Goal: Task Accomplishment & Management: Use online tool/utility

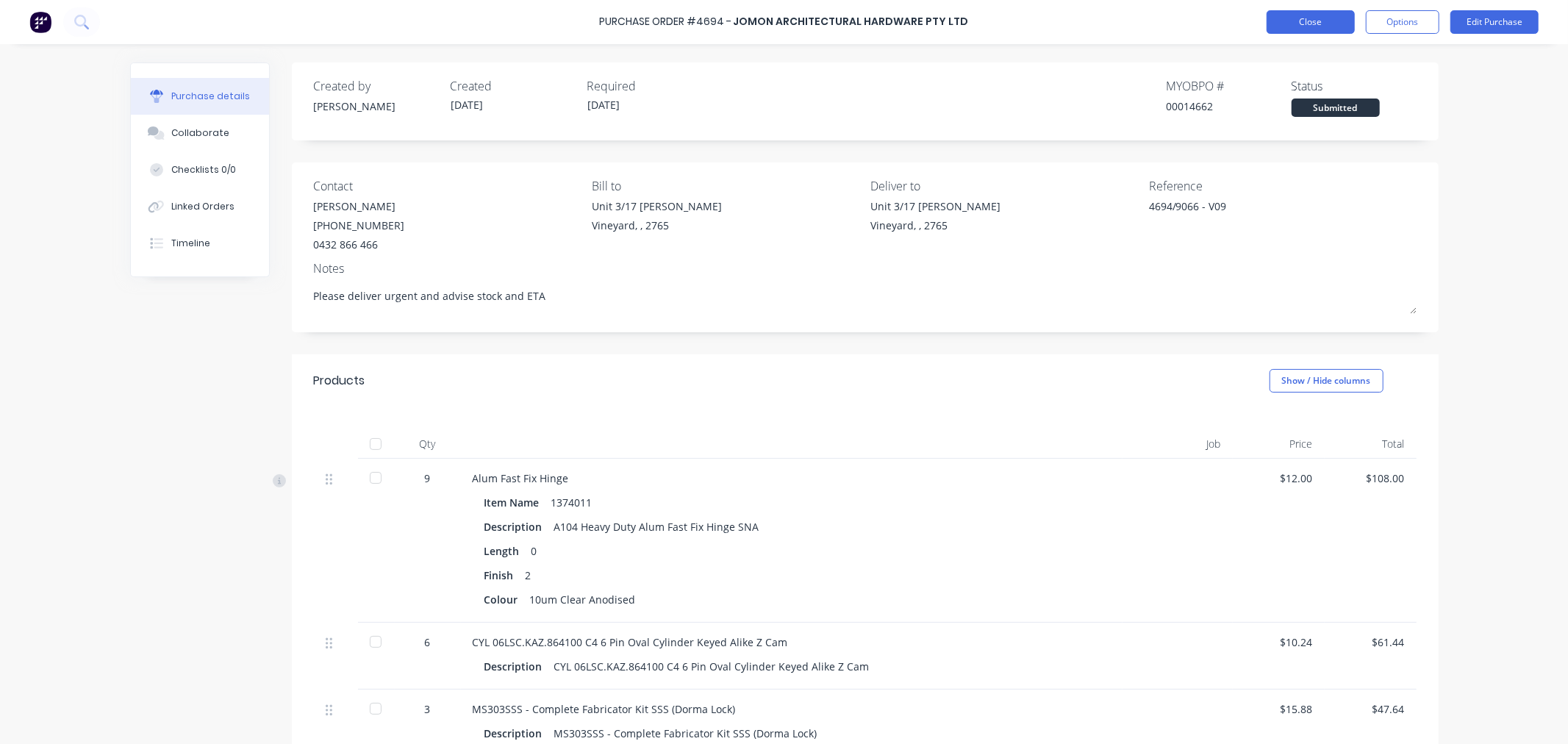
click at [1297, 18] on button "Close" at bounding box center [1310, 22] width 88 height 24
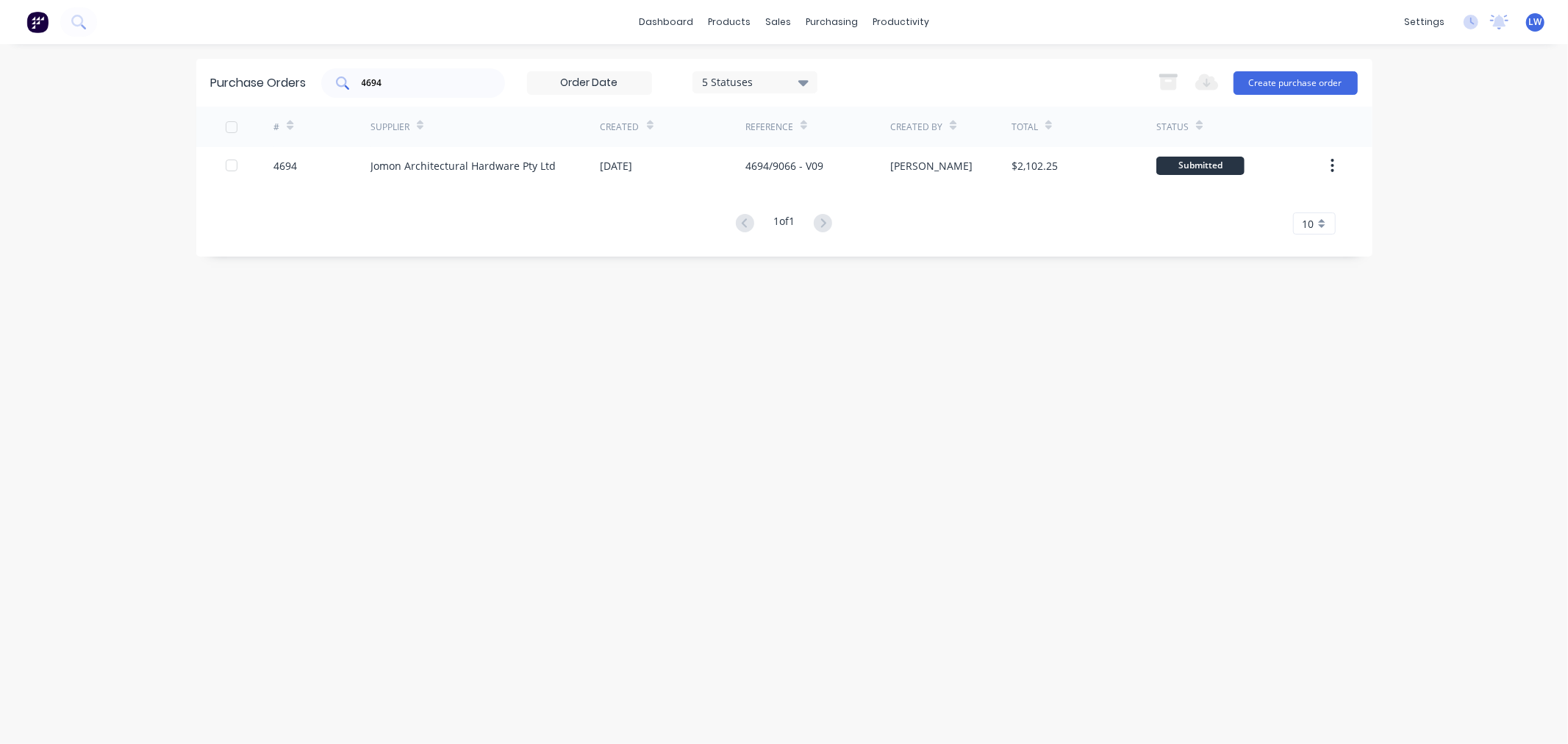
drag, startPoint x: 405, startPoint y: 74, endPoint x: 328, endPoint y: 83, distance: 77.5
click at [328, 83] on div "4694" at bounding box center [413, 83] width 184 height 30
drag, startPoint x: 412, startPoint y: 82, endPoint x: 402, endPoint y: 83, distance: 10.0
click at [412, 82] on input "4688" at bounding box center [421, 83] width 122 height 15
type input "4"
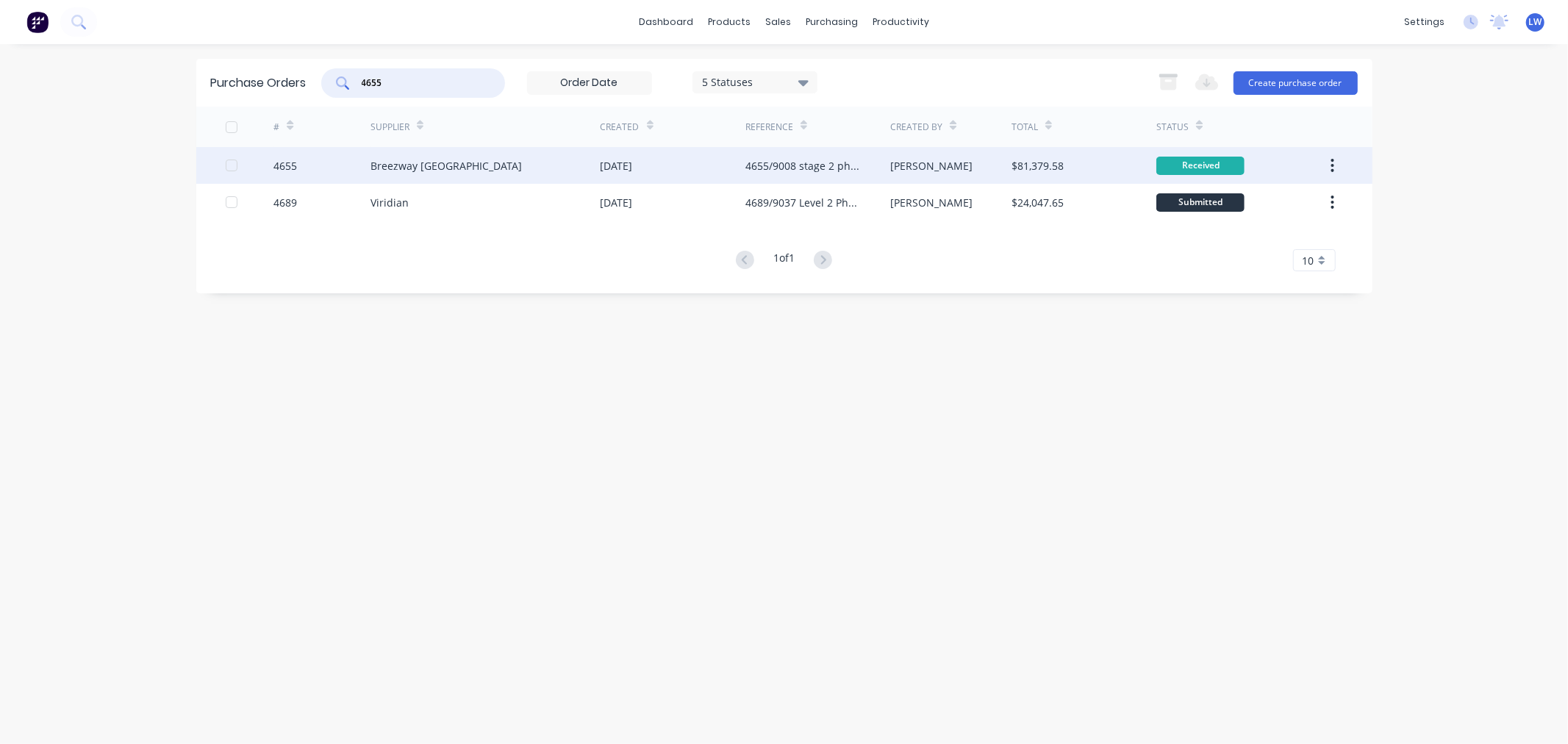
type input "4655"
click at [412, 165] on div "Breezway [GEOGRAPHIC_DATA]" at bounding box center [446, 165] width 151 height 16
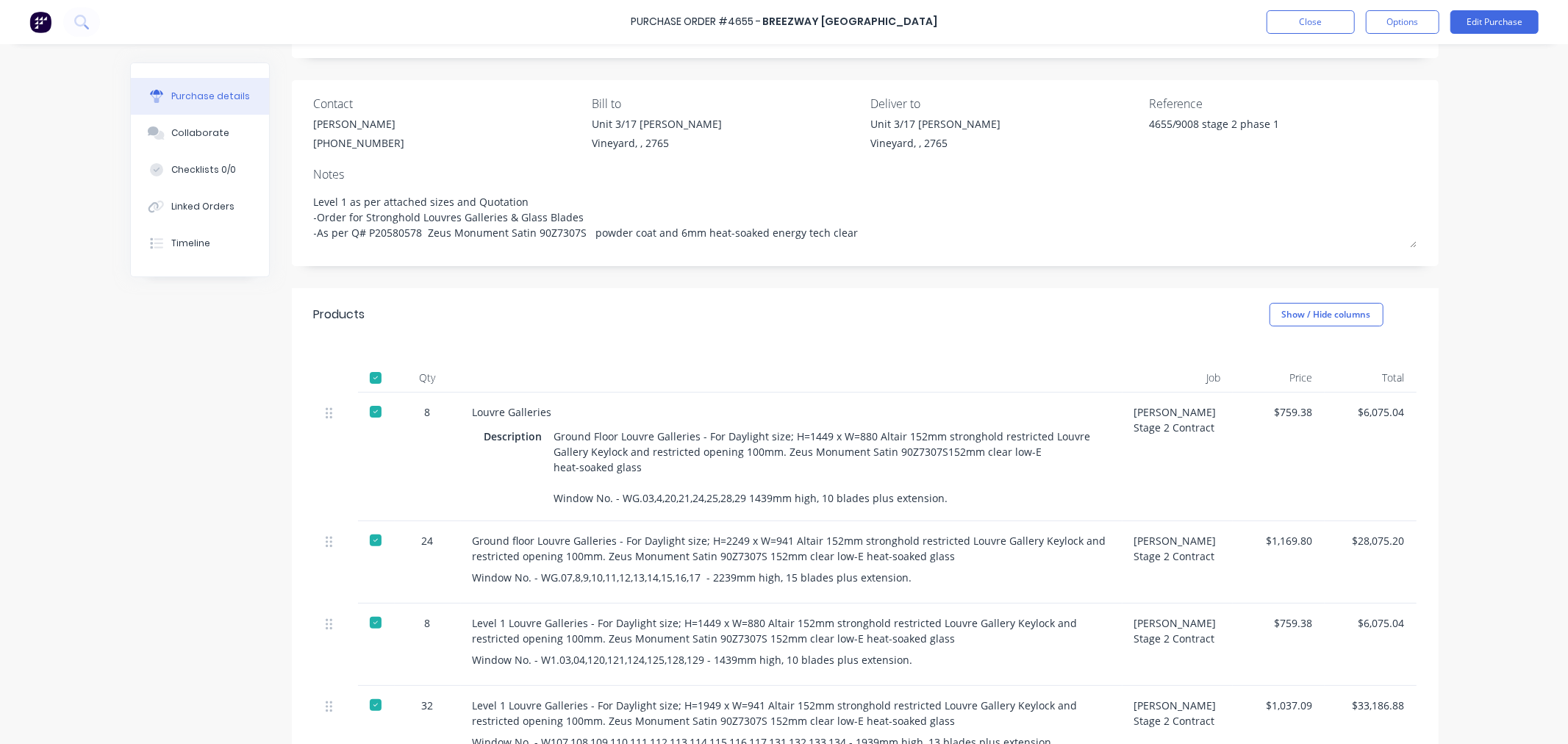
scroll to position [438, 0]
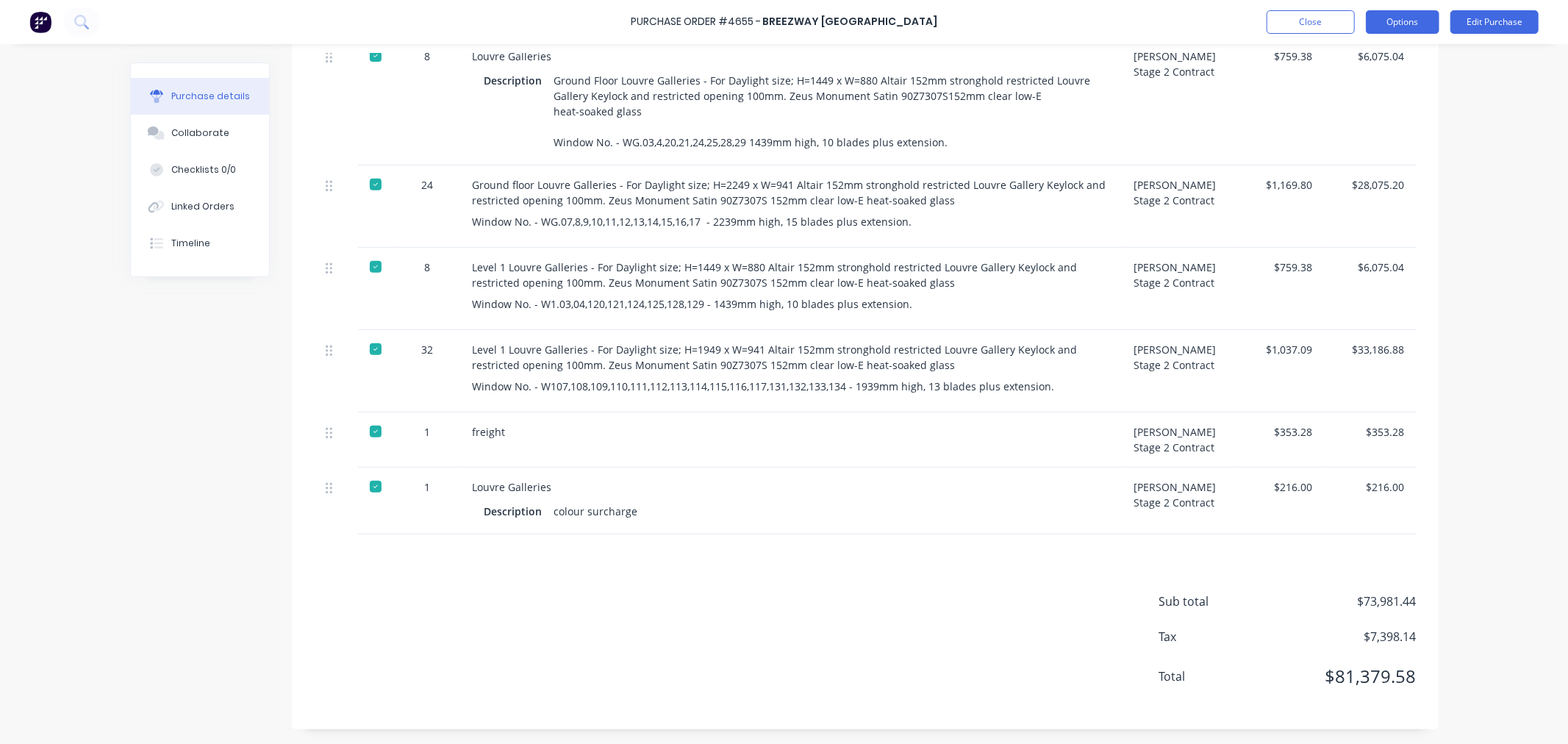
click at [1417, 24] on button "Options" at bounding box center [1403, 22] width 74 height 24
click at [1365, 81] on div "Convert to Bill" at bounding box center [1369, 89] width 113 height 21
type textarea "x"
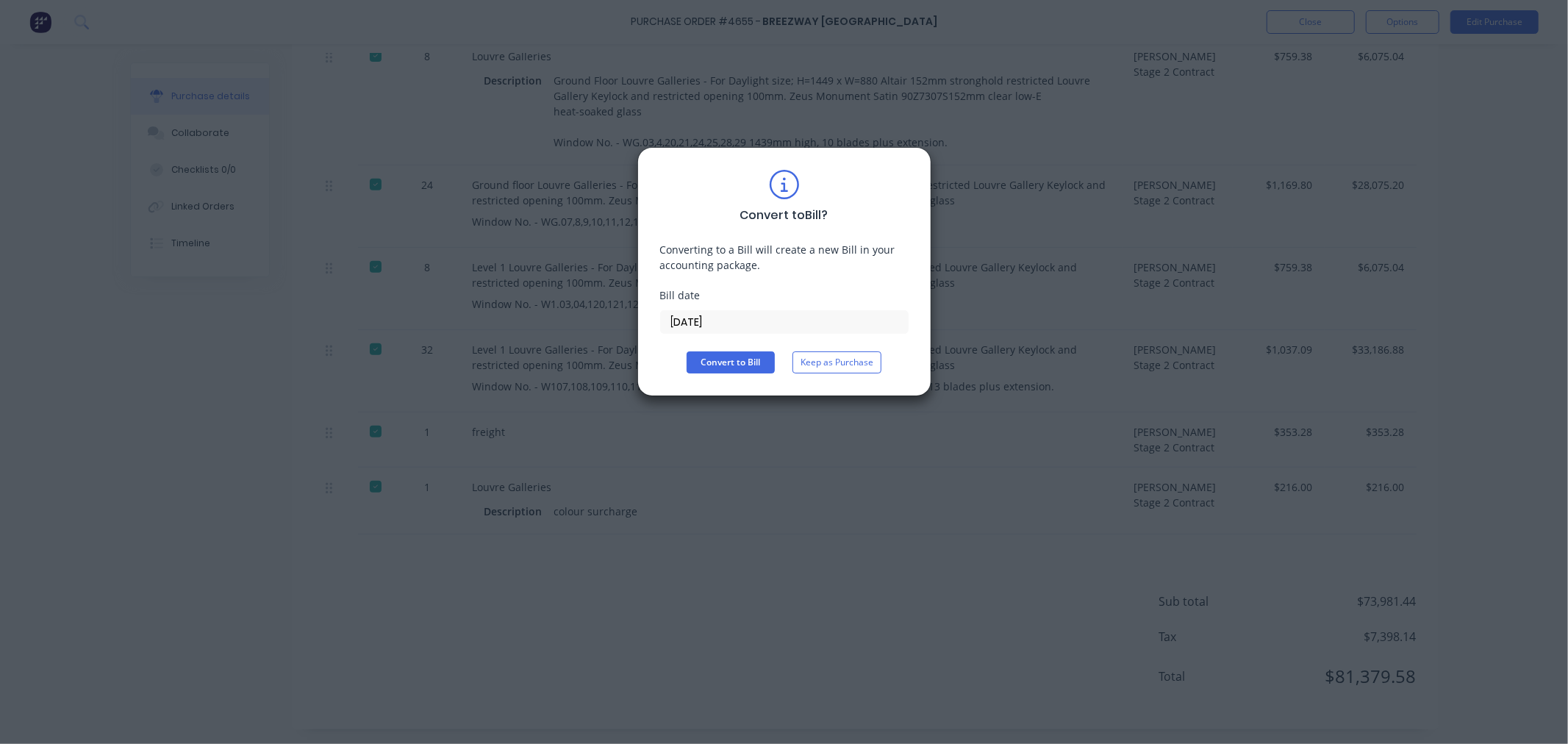
drag, startPoint x: 755, startPoint y: 328, endPoint x: 549, endPoint y: 326, distance: 206.0
click at [549, 326] on div "Convert to Bill ? Converting to a Bill will create a new Bill in your accountin…" at bounding box center [784, 372] width 1568 height 744
type input "[DATE]"
click at [737, 364] on button "Convert to Bill" at bounding box center [730, 362] width 88 height 22
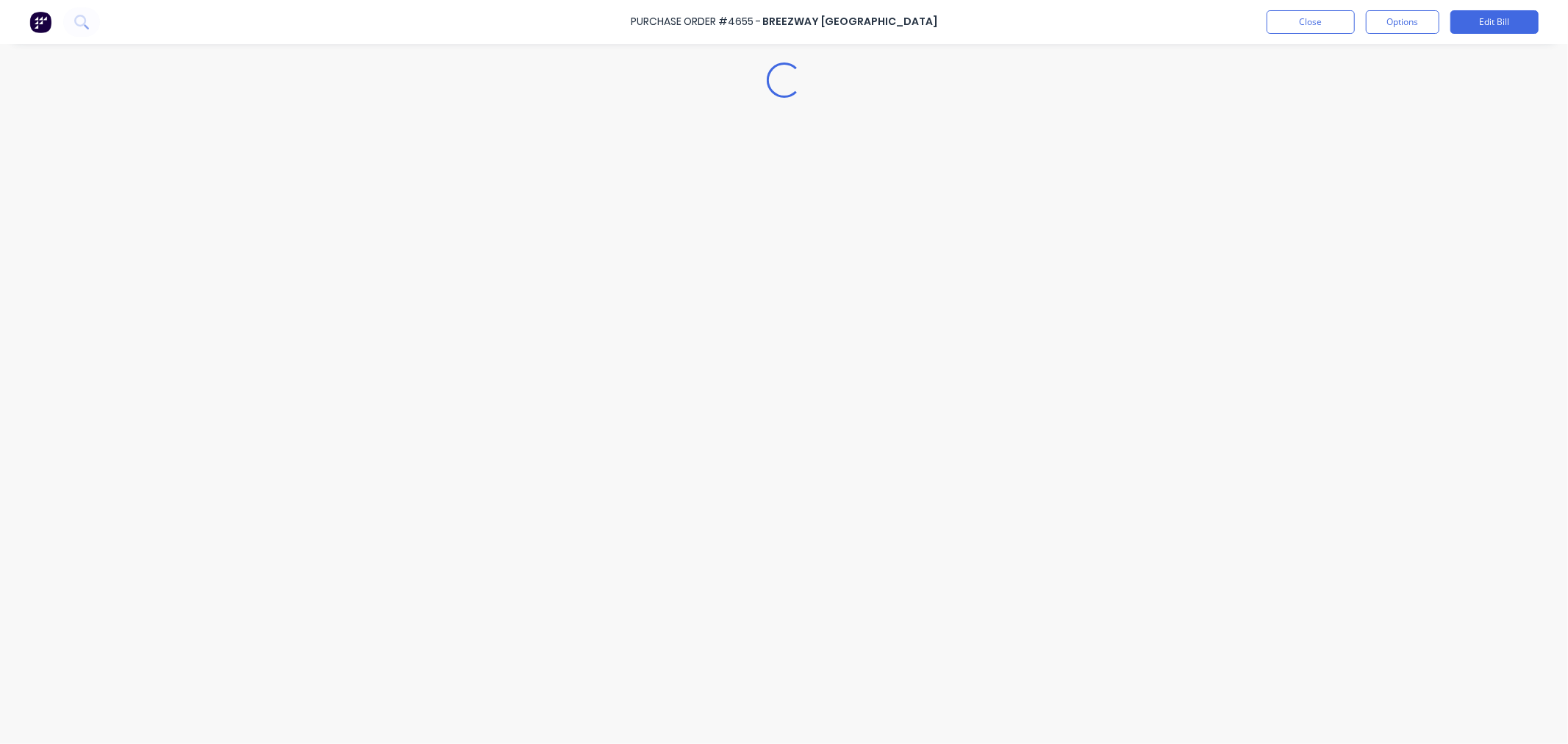
type textarea "x"
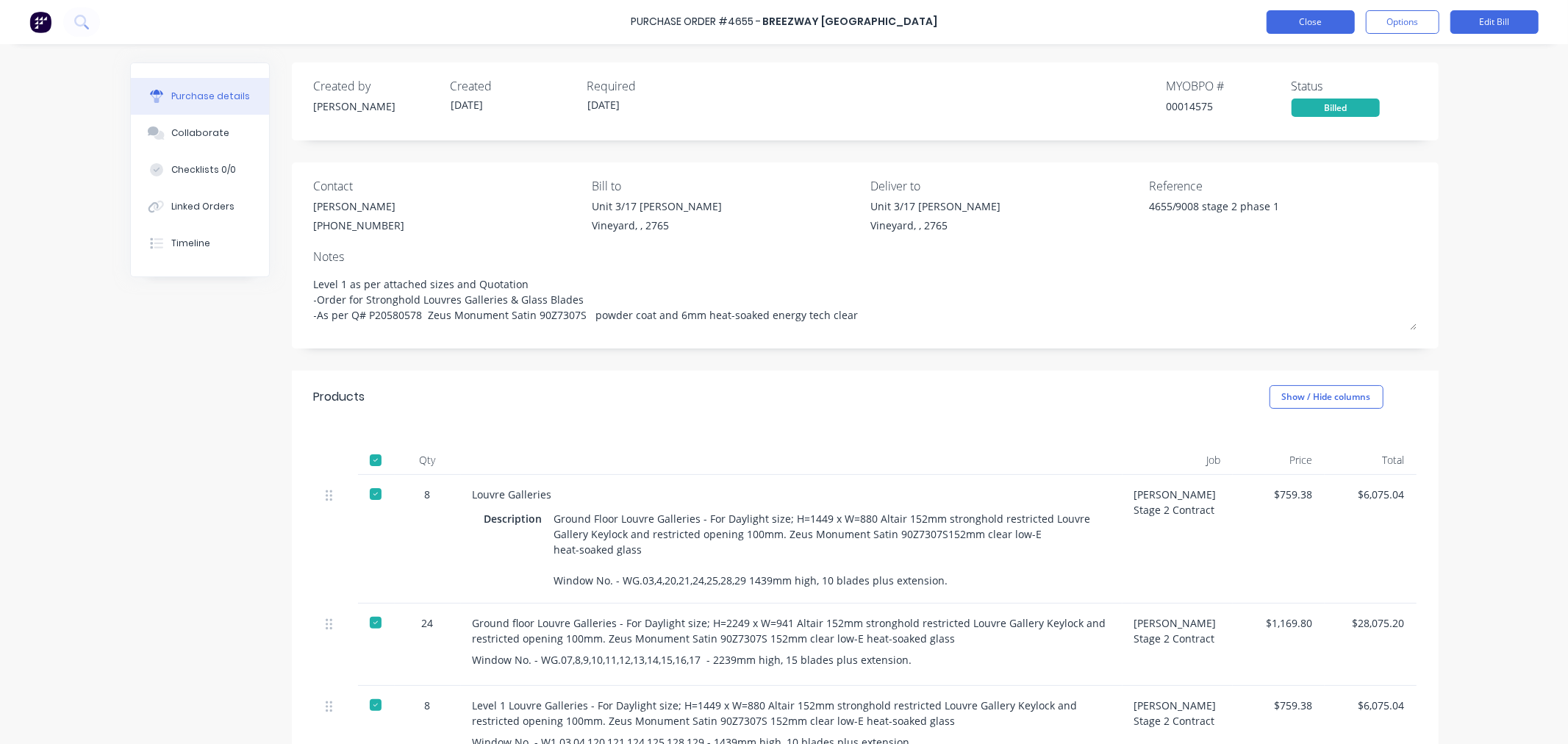
click at [1310, 19] on button "Close" at bounding box center [1310, 22] width 88 height 24
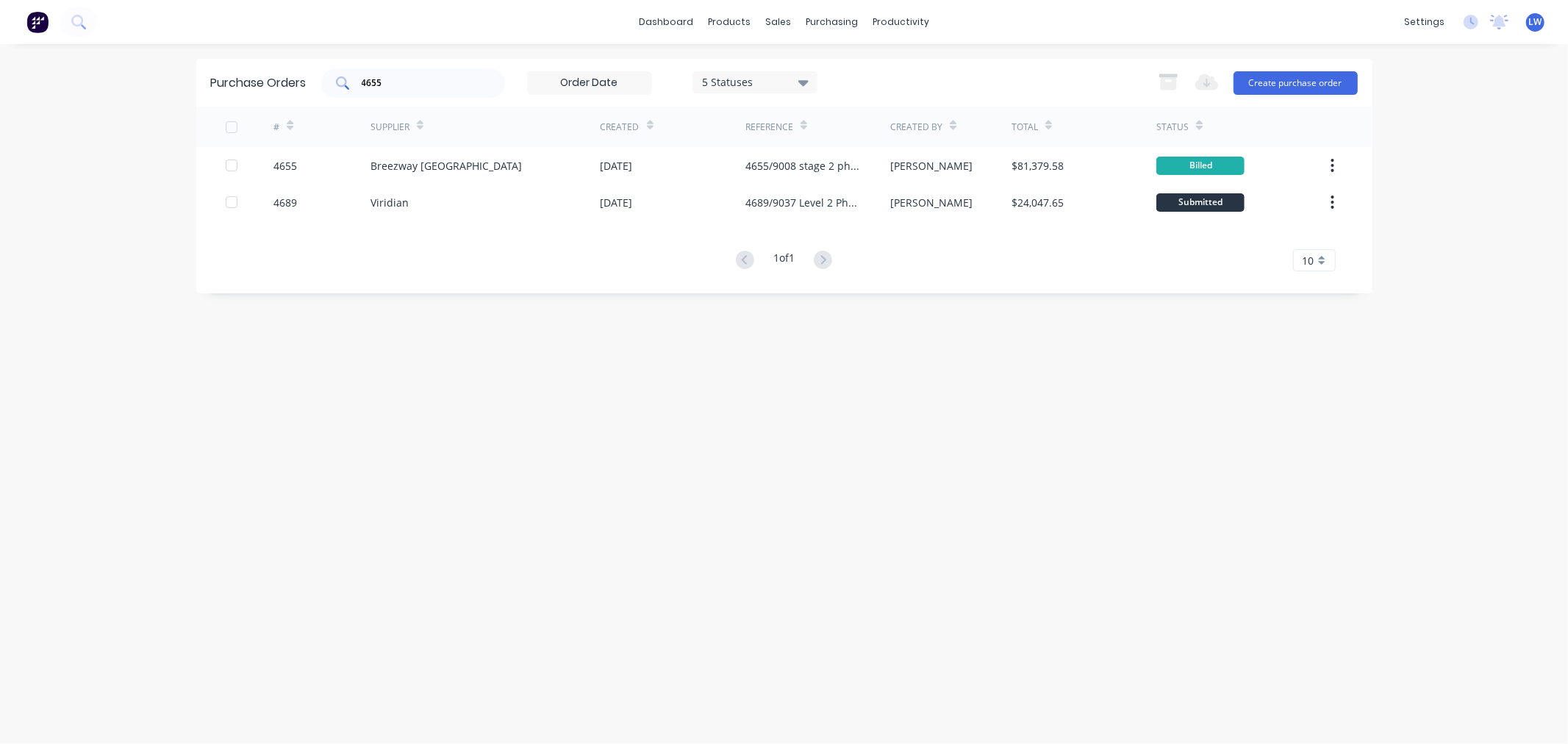
click at [453, 83] on input "4655" at bounding box center [421, 83] width 122 height 15
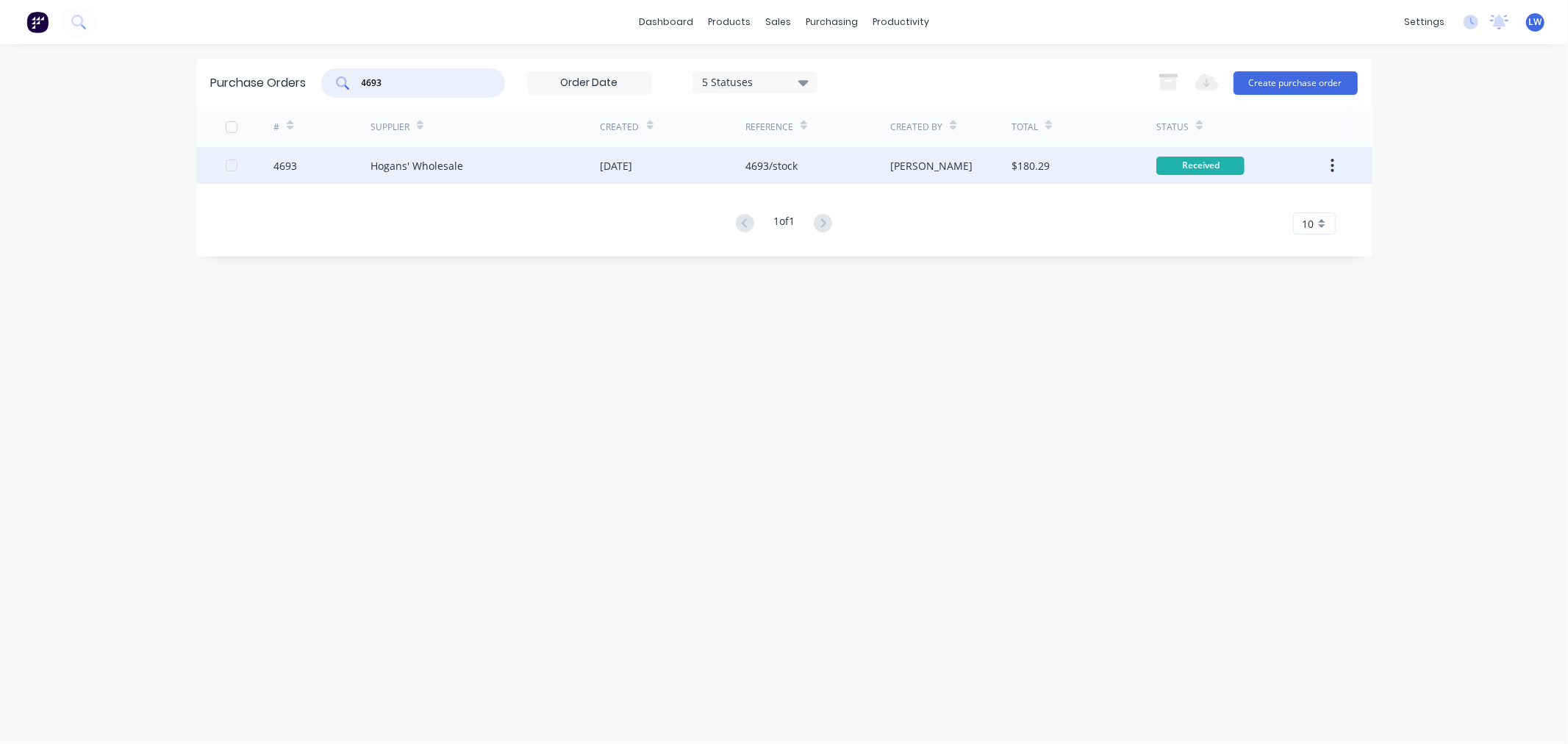
type input "4693"
click at [630, 169] on div "[DATE]" at bounding box center [616, 165] width 32 height 16
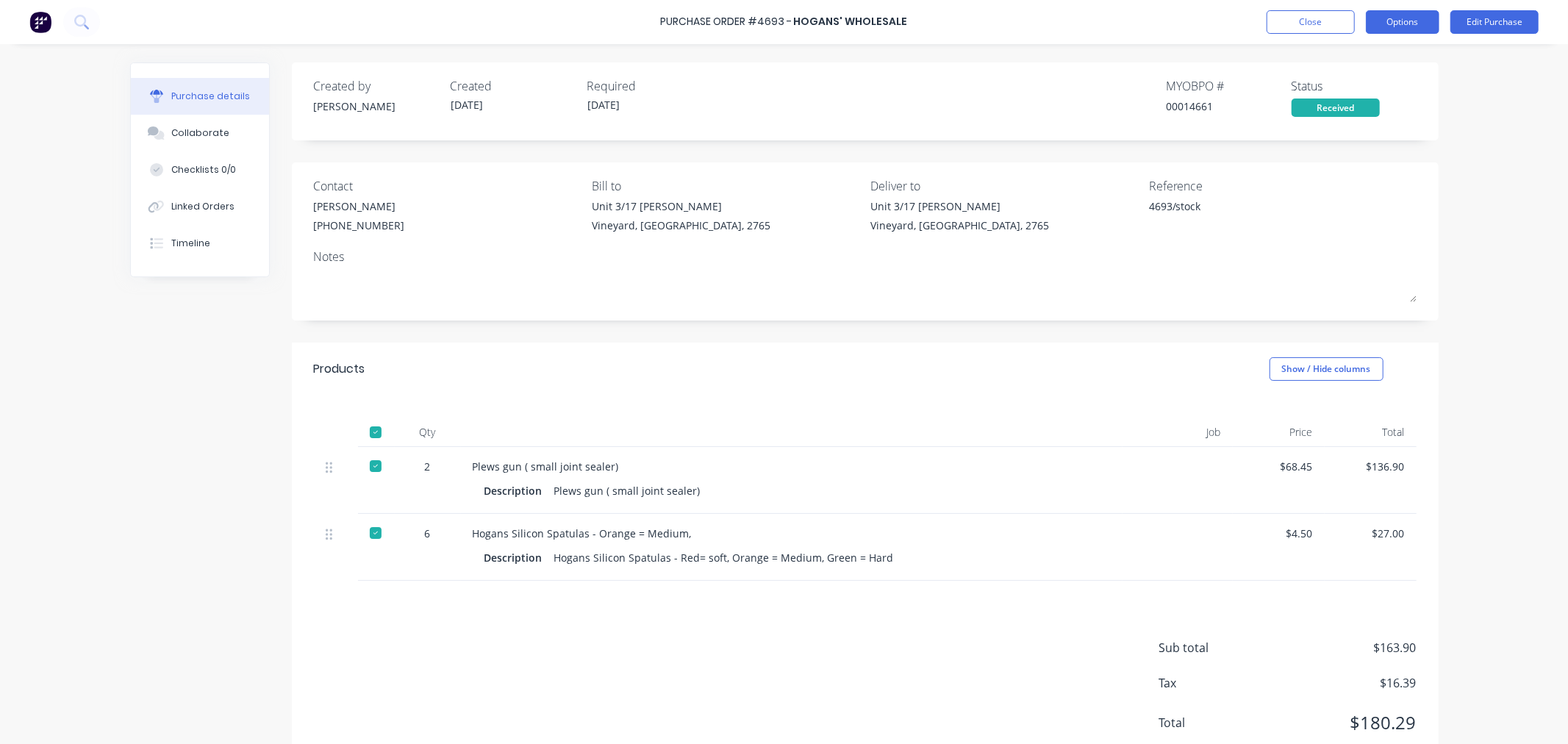
click at [1409, 23] on button "Options" at bounding box center [1403, 22] width 74 height 24
click at [1353, 91] on div "Convert to Bill" at bounding box center [1369, 89] width 113 height 21
type textarea "x"
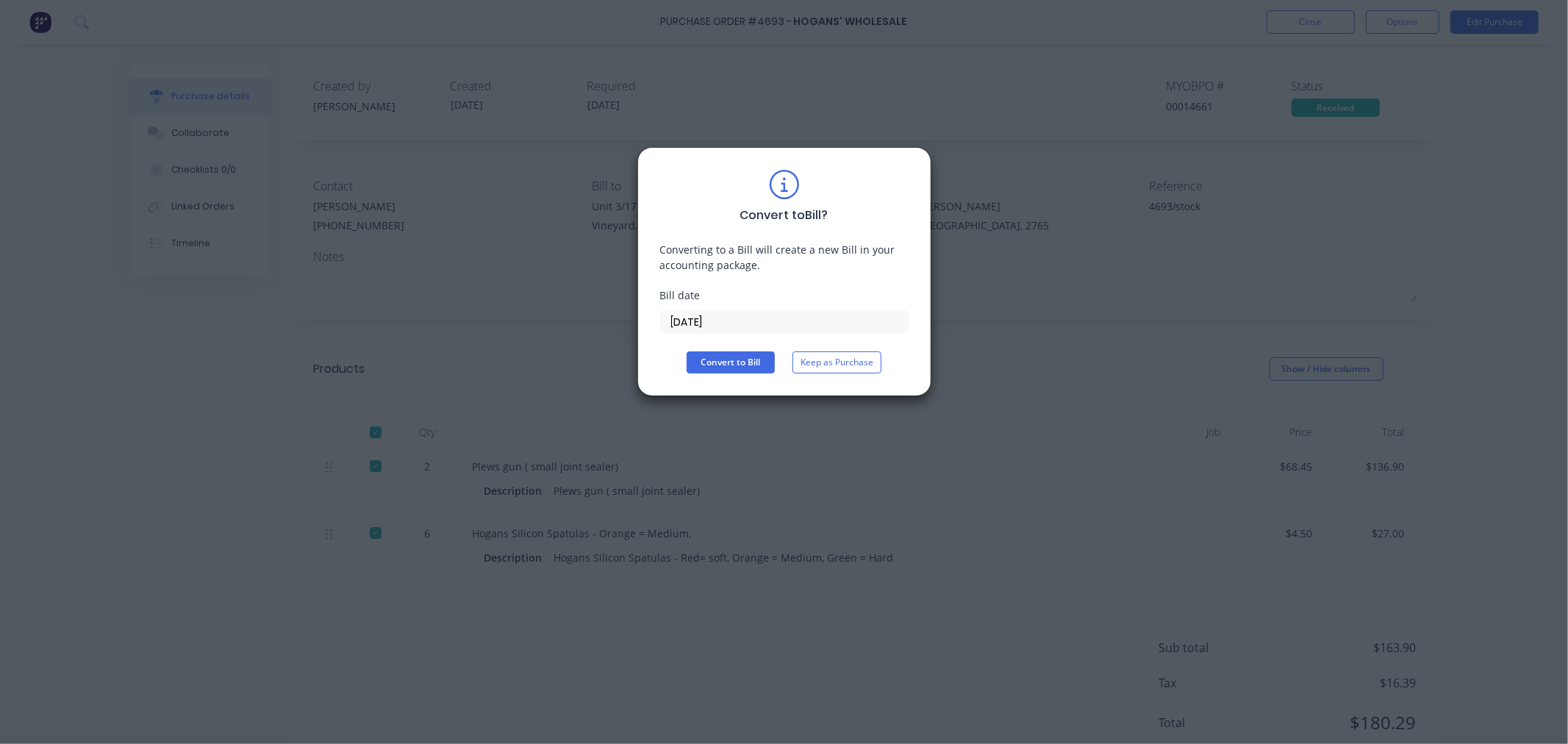
drag, startPoint x: 747, startPoint y: 322, endPoint x: 620, endPoint y: 317, distance: 127.1
click at [620, 317] on div "Convert to Bill ? Converting to a Bill will create a new Bill in your accountin…" at bounding box center [784, 372] width 1568 height 744
type input "[DATE]"
click at [718, 357] on button "Convert to Bill" at bounding box center [730, 362] width 88 height 22
type textarea "x"
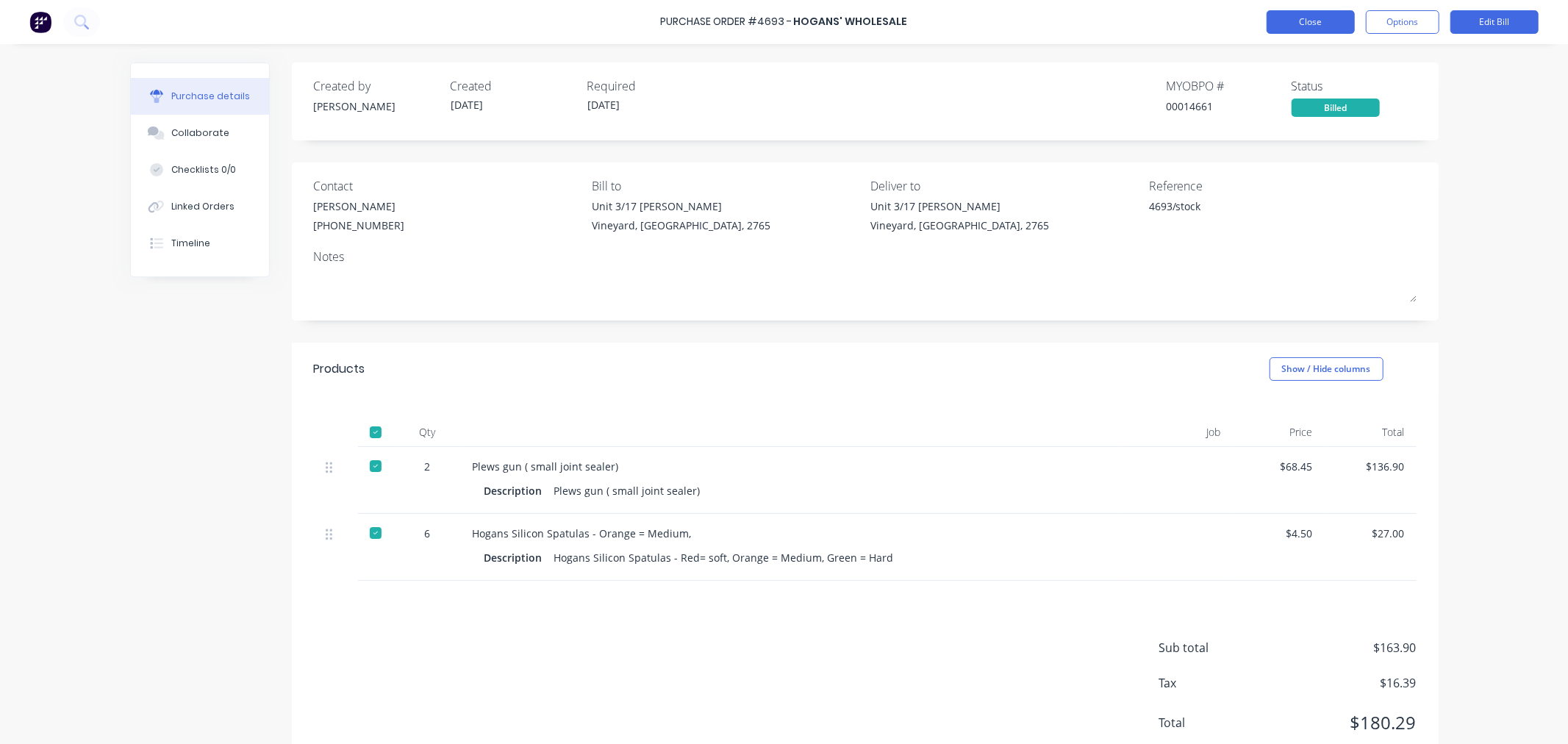
click at [1302, 31] on button "Close" at bounding box center [1310, 22] width 88 height 24
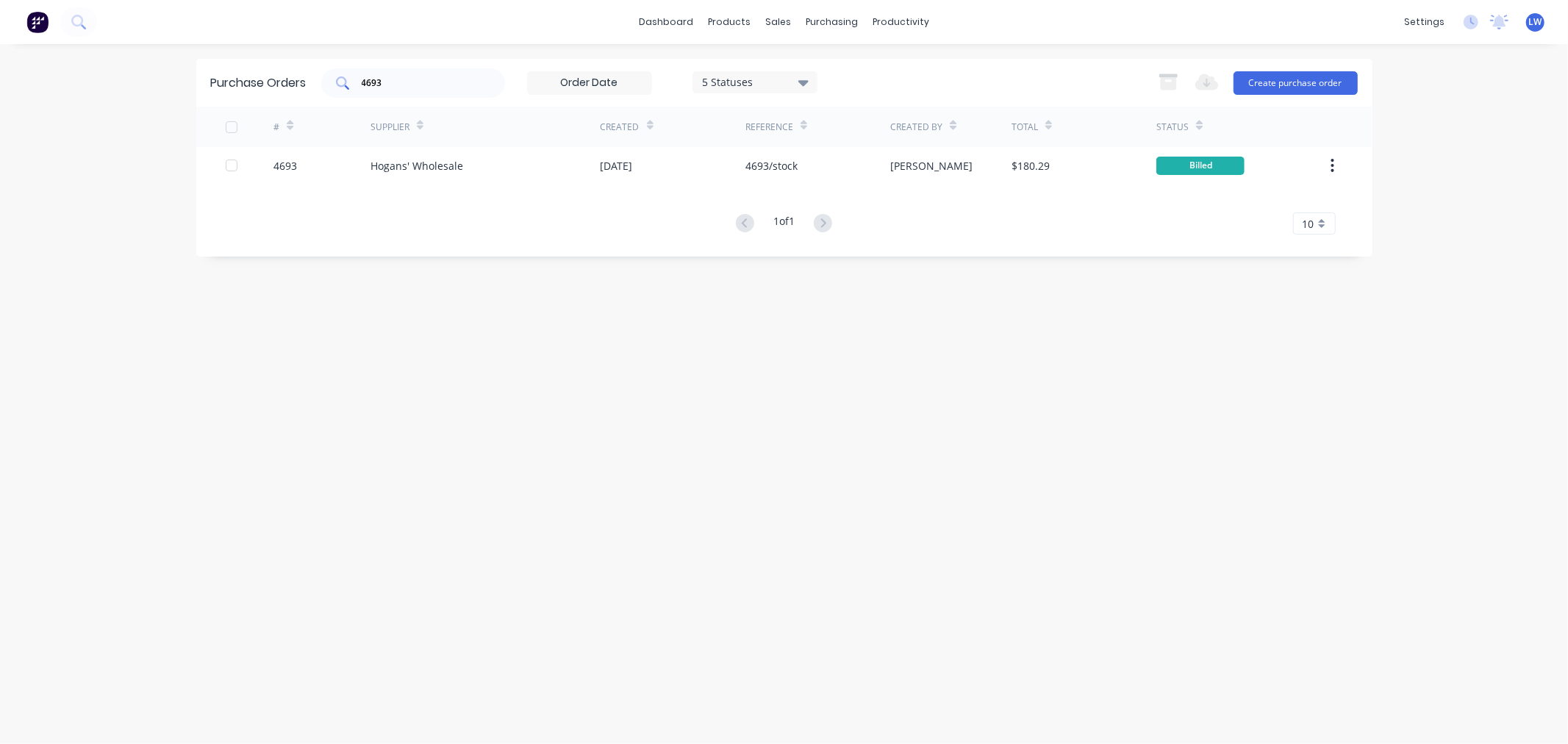
click at [455, 89] on div "4693" at bounding box center [413, 83] width 184 height 30
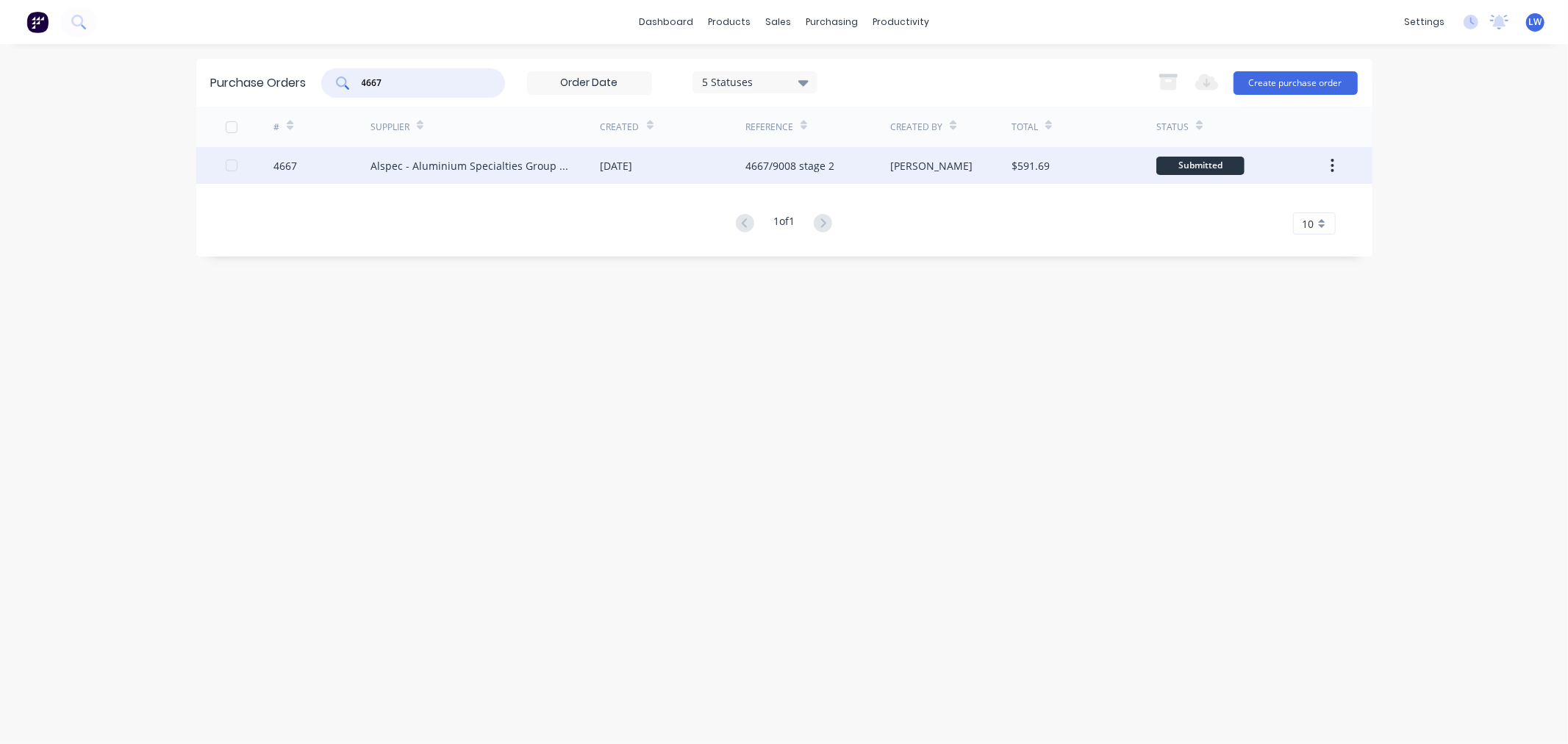
type input "4667"
click at [406, 165] on div "Alspec - Aluminium Specialties Group Pty Ltd" at bounding box center [471, 165] width 201 height 16
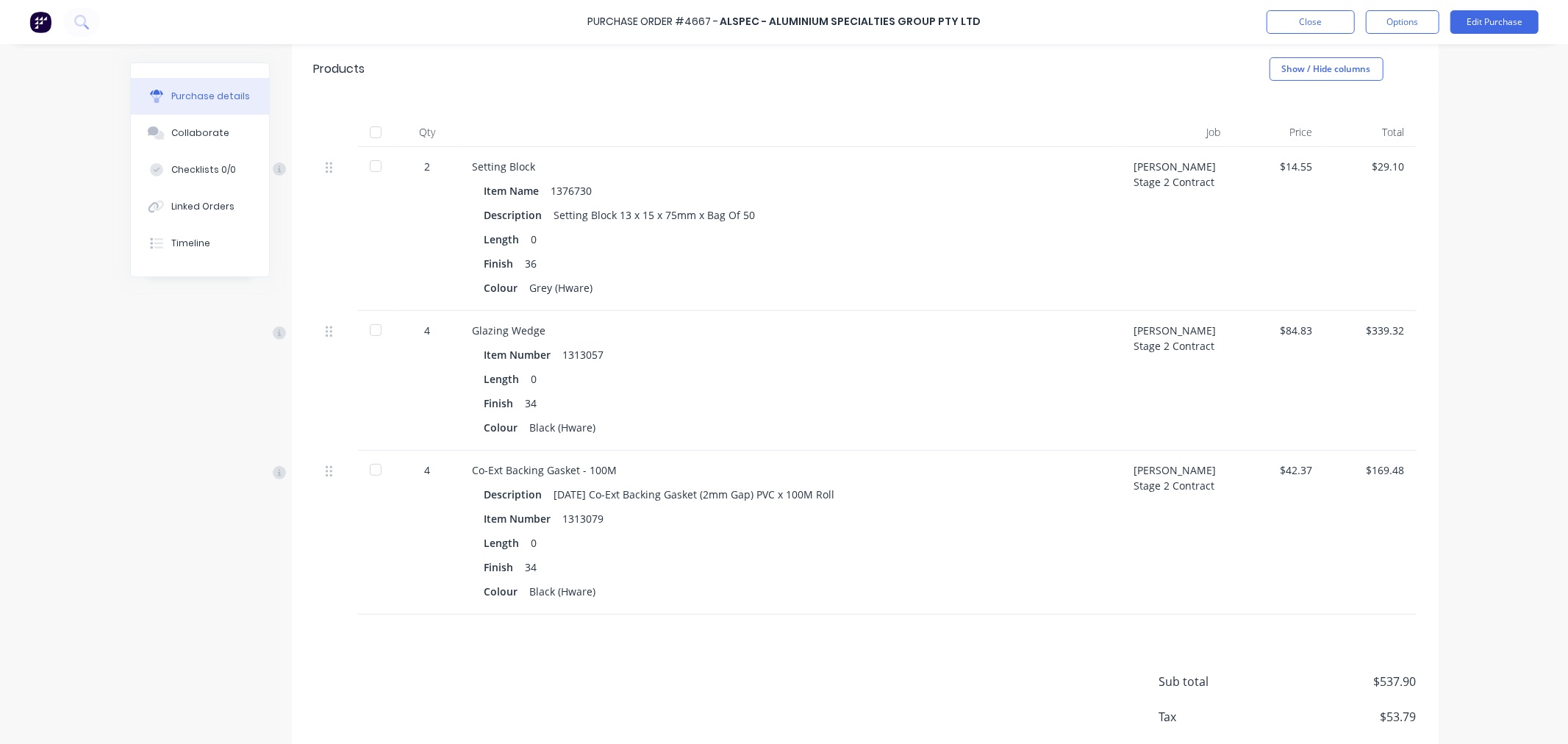
scroll to position [326, 0]
click at [370, 128] on div at bounding box center [376, 130] width 30 height 30
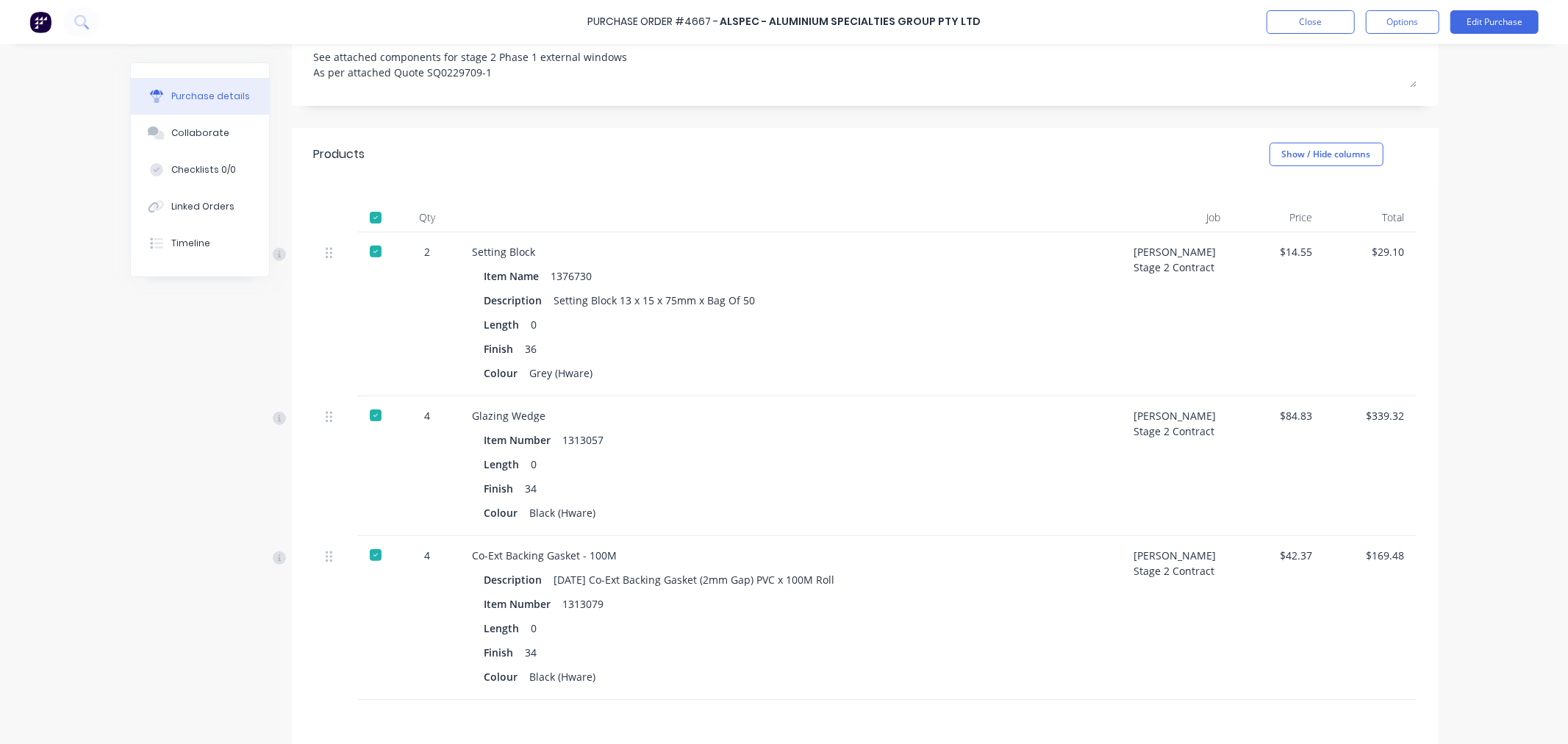
scroll to position [0, 0]
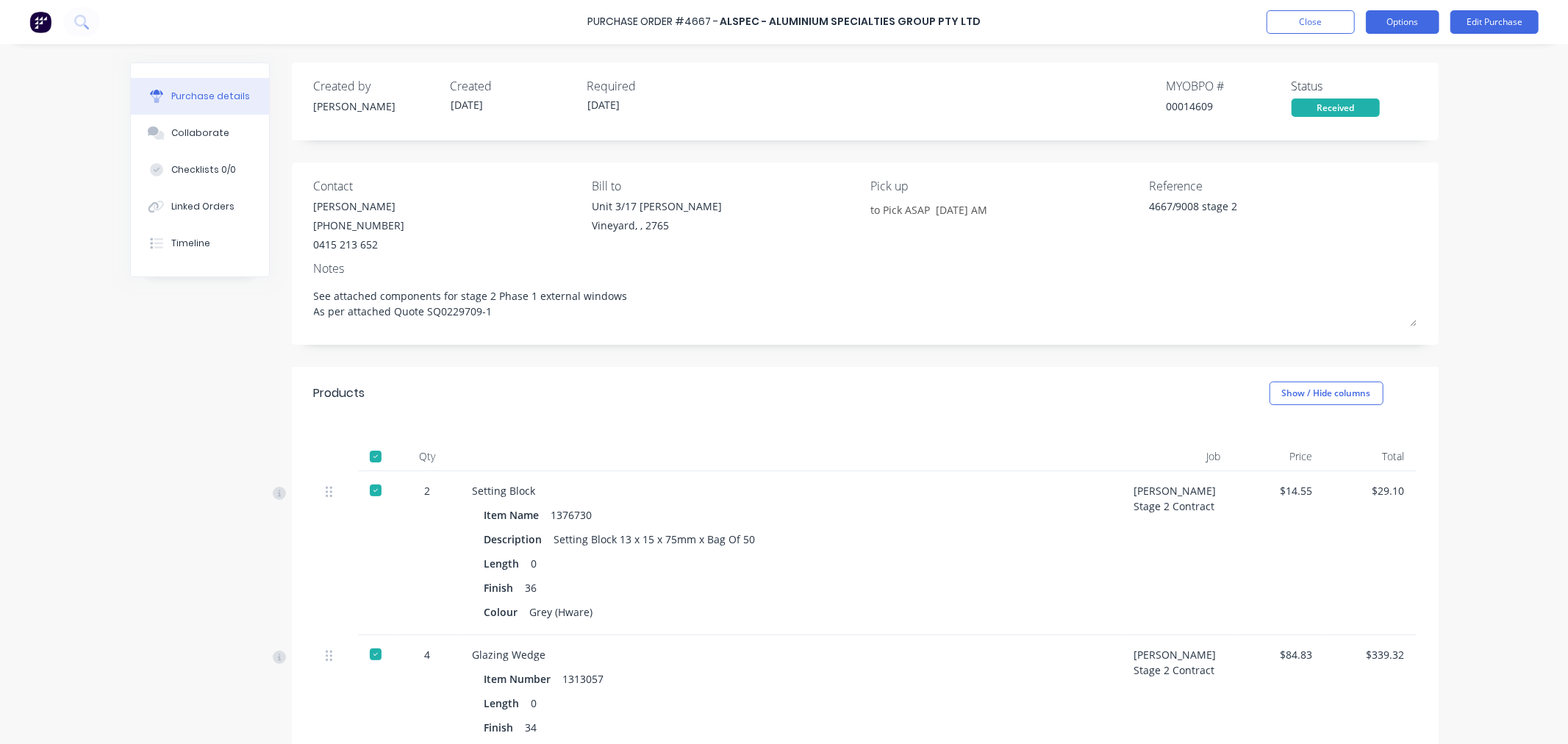
click at [1405, 24] on button "Options" at bounding box center [1403, 22] width 74 height 24
click at [1347, 80] on div "Convert to Bill" at bounding box center [1369, 89] width 113 height 21
type textarea "x"
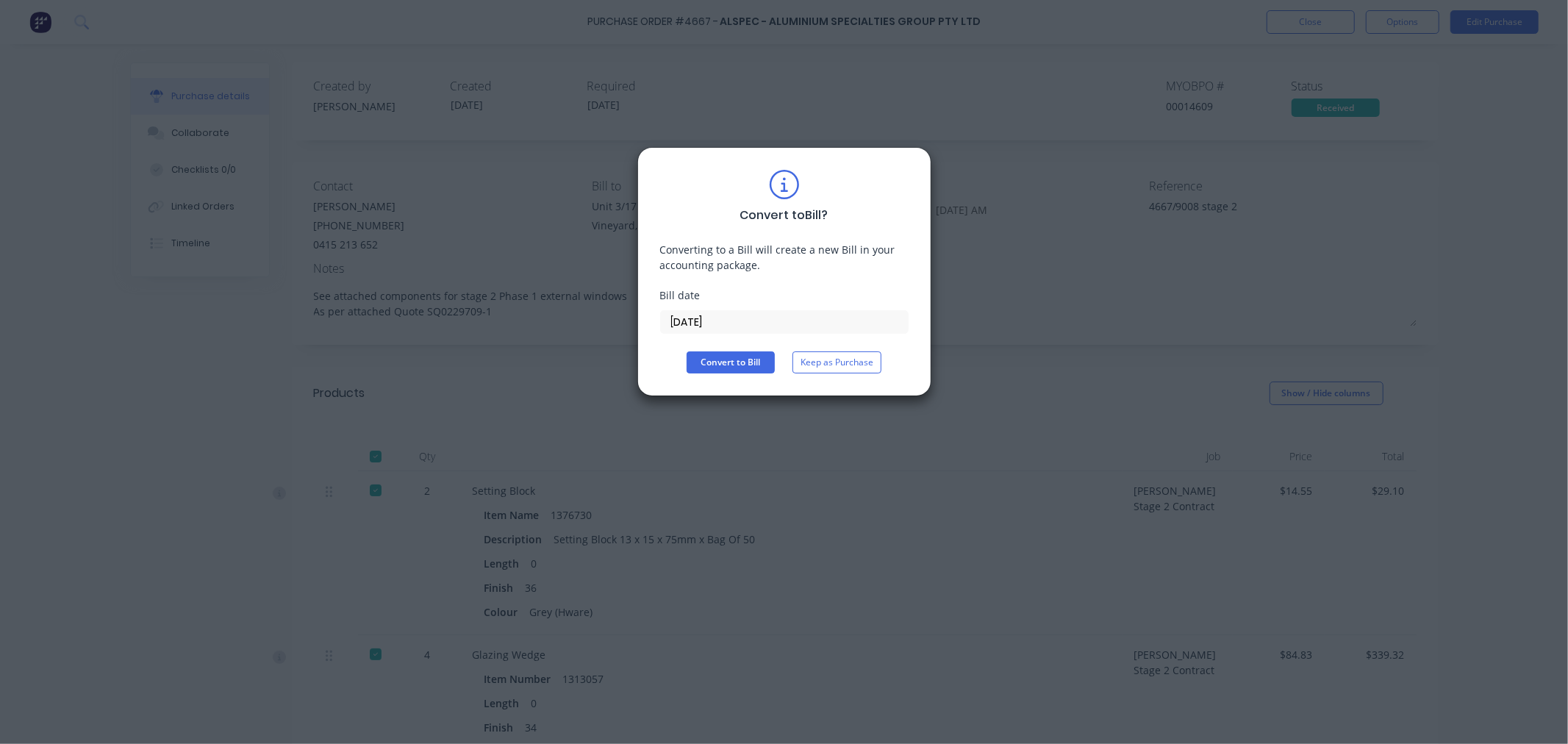
drag, startPoint x: 726, startPoint y: 322, endPoint x: 600, endPoint y: 312, distance: 126.4
click at [600, 312] on div "Convert to Bill ? Converting to a Bill will create a new Bill in your accountin…" at bounding box center [784, 372] width 1568 height 744
type input "[DATE]"
click at [740, 357] on button "Convert to Bill" at bounding box center [730, 362] width 88 height 22
type textarea "x"
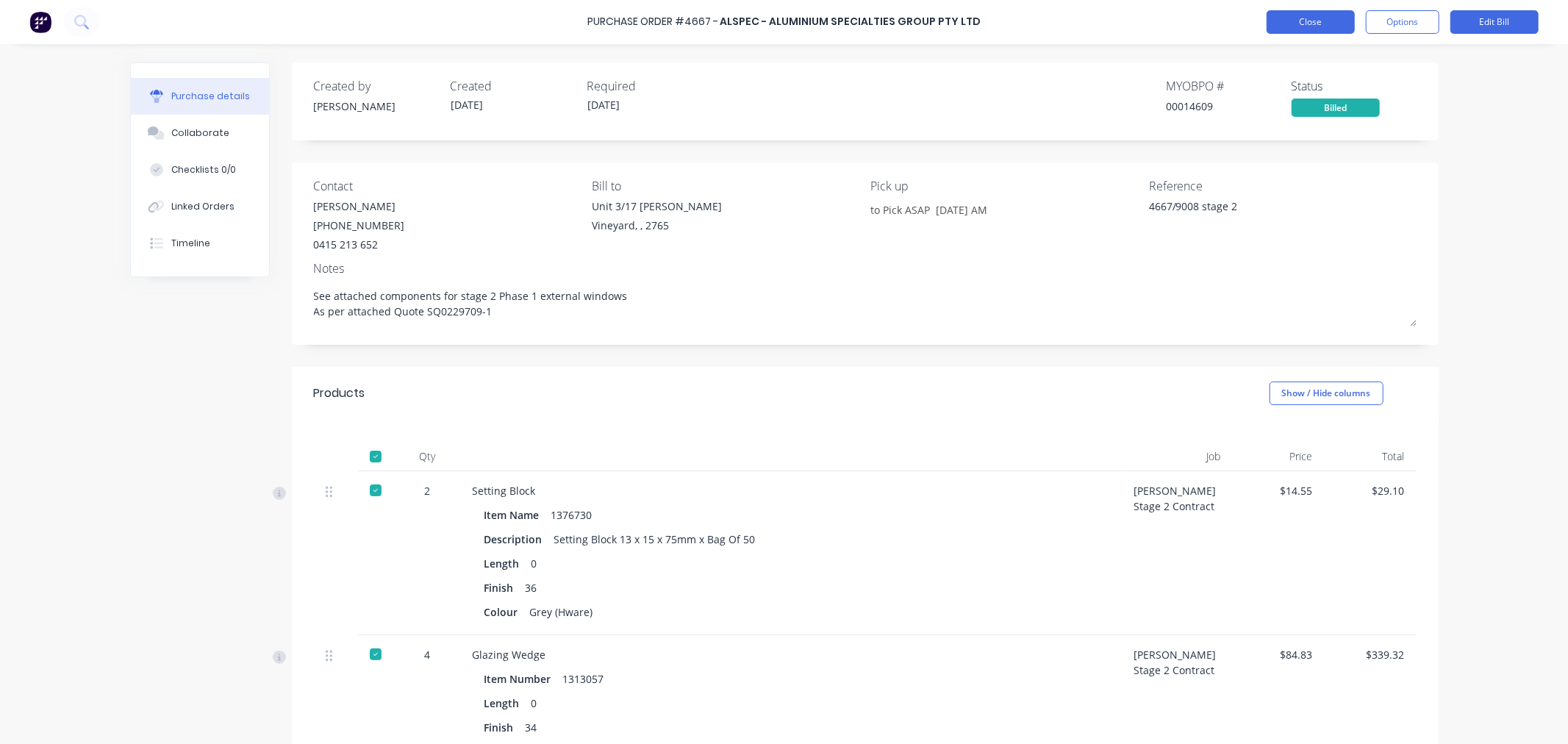
click at [1338, 25] on button "Close" at bounding box center [1310, 22] width 88 height 24
